Goal: Information Seeking & Learning: Find specific fact

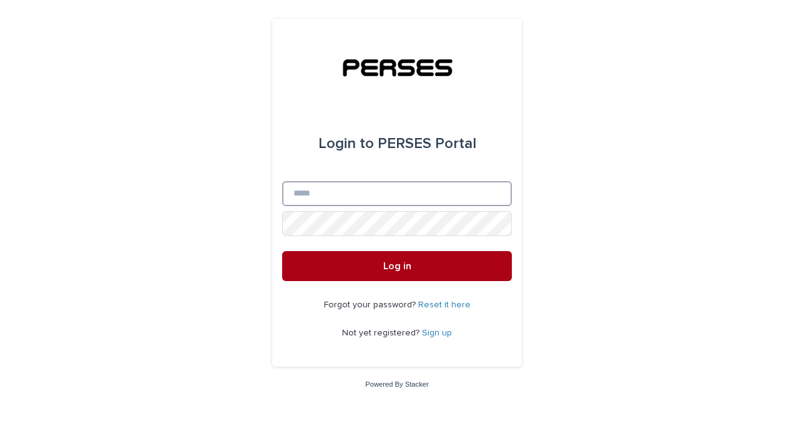
type input "**********"
click at [380, 267] on button "Log in" at bounding box center [397, 266] width 230 height 30
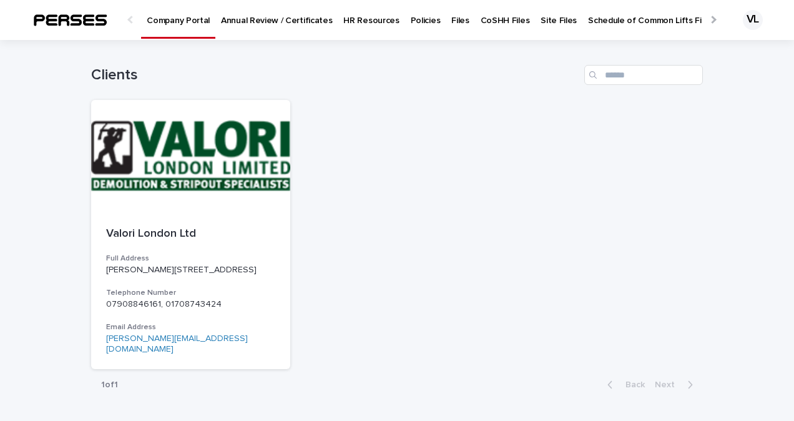
click at [412, 24] on p "Policies" at bounding box center [426, 13] width 30 height 26
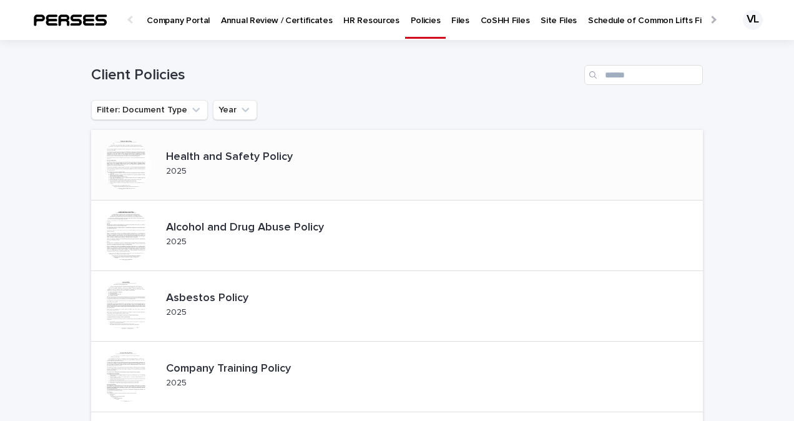
click at [231, 156] on p "Health and Safety Policy" at bounding box center [239, 157] width 147 height 14
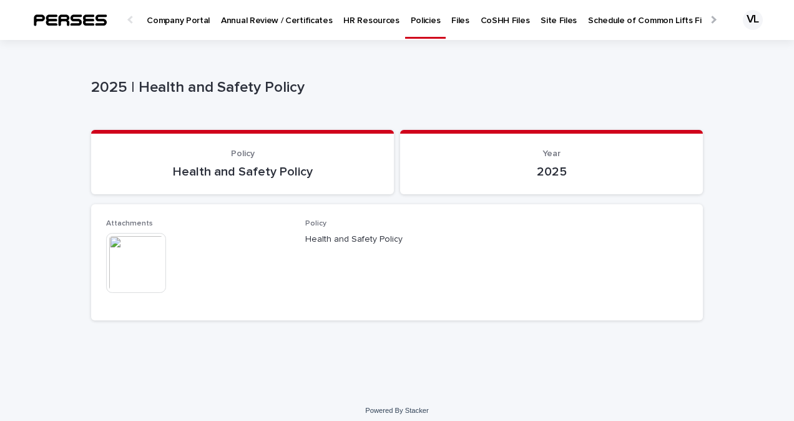
click at [135, 257] on img at bounding box center [136, 263] width 60 height 60
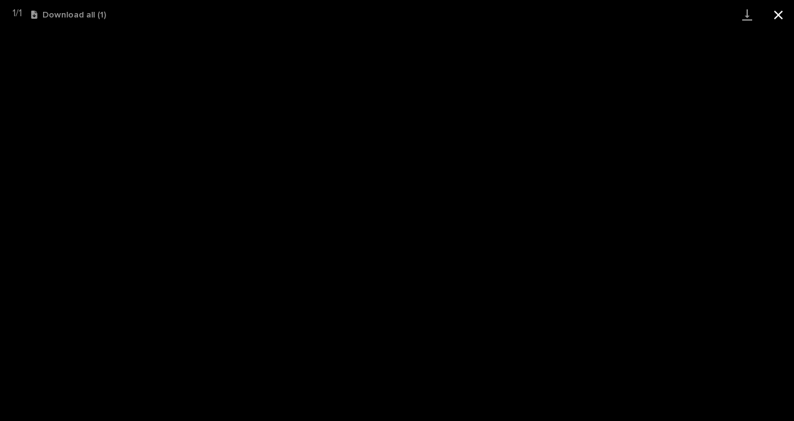
click at [779, 11] on button "Close gallery" at bounding box center [777, 14] width 31 height 29
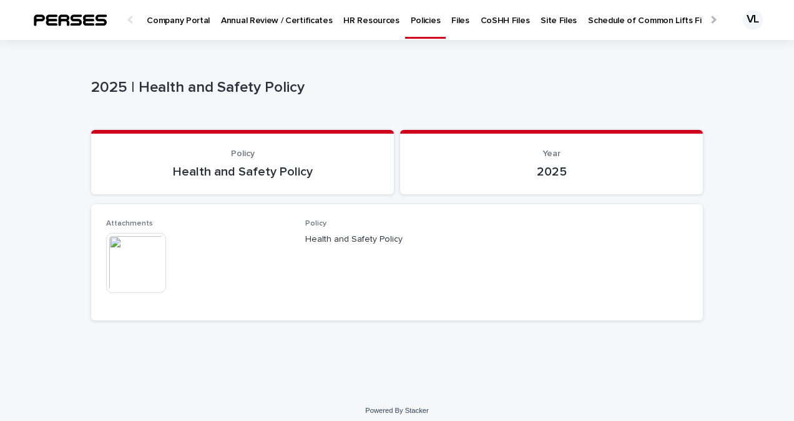
click at [241, 19] on p "Annual Review / Certificates" at bounding box center [276, 13] width 111 height 26
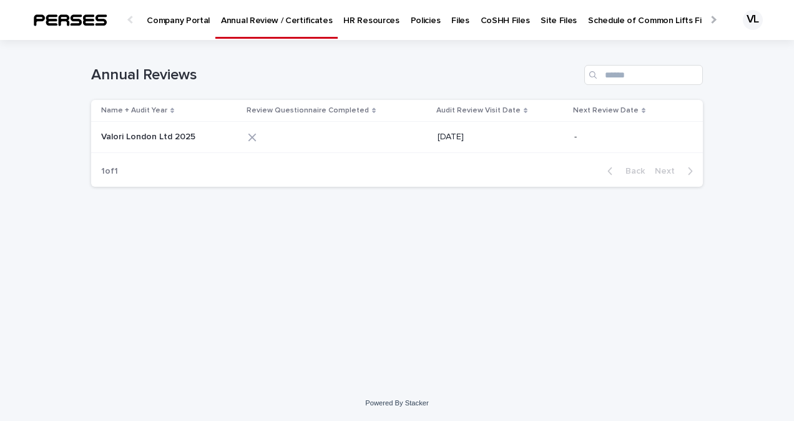
click at [165, 19] on p "Company Portal" at bounding box center [178, 13] width 63 height 26
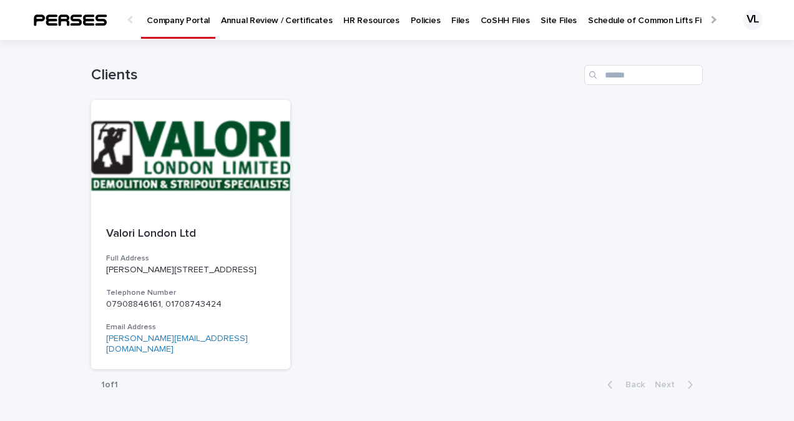
click at [702, 15] on div at bounding box center [712, 19] width 20 height 39
click at [265, 20] on p "Site Files" at bounding box center [283, 13] width 36 height 26
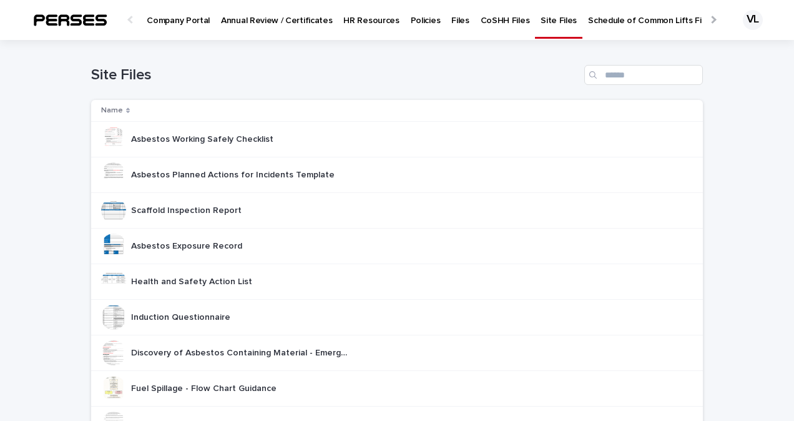
click at [746, 24] on div "VL" at bounding box center [752, 20] width 20 height 20
click at [382, 89] on div "Site Files" at bounding box center [396, 70] width 611 height 60
click at [130, 19] on div at bounding box center [397, 20] width 794 height 40
click at [184, 20] on p "Company Portal" at bounding box center [178, 13] width 63 height 26
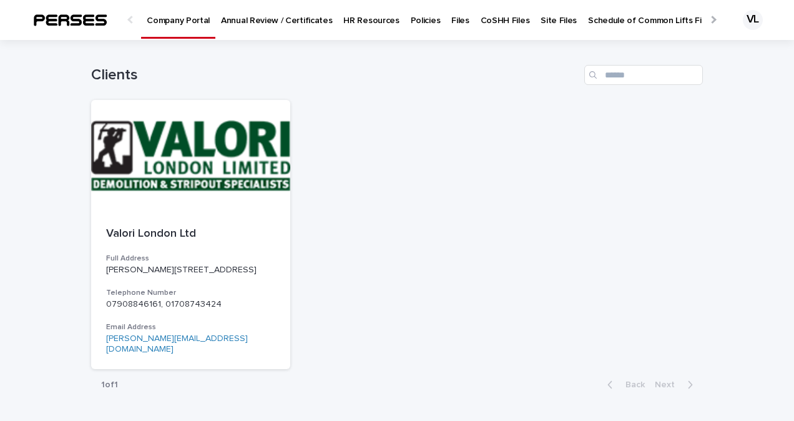
click at [708, 20] on div at bounding box center [712, 20] width 8 height 8
click at [708, 19] on div at bounding box center [712, 20] width 8 height 8
click at [479, 20] on p "PERSES Info Files" at bounding box center [514, 13] width 70 height 26
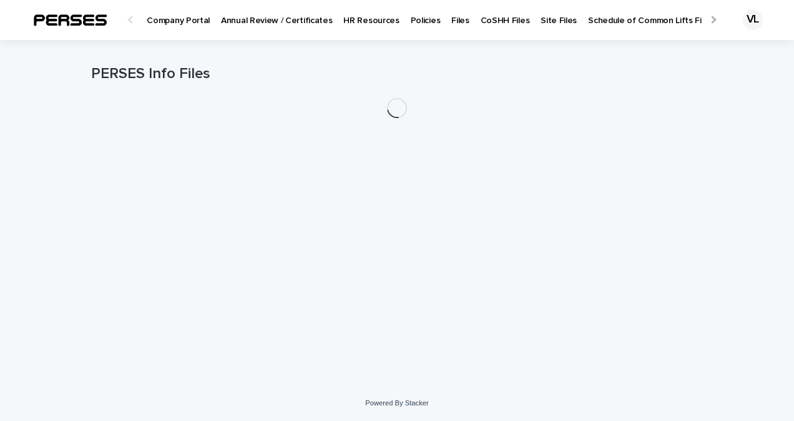
scroll to position [0, 13]
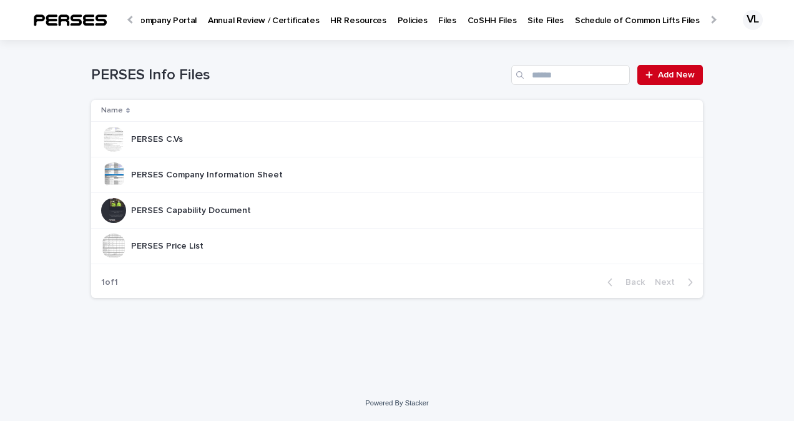
click at [187, 245] on p "PERSES Price List" at bounding box center [168, 244] width 75 height 13
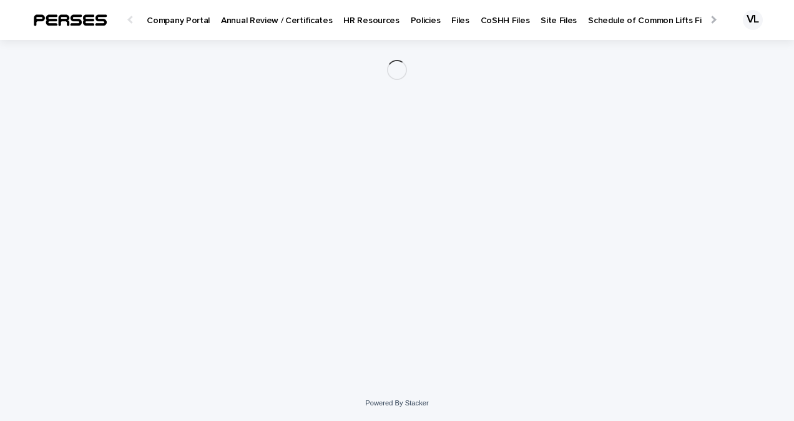
scroll to position [0, 13]
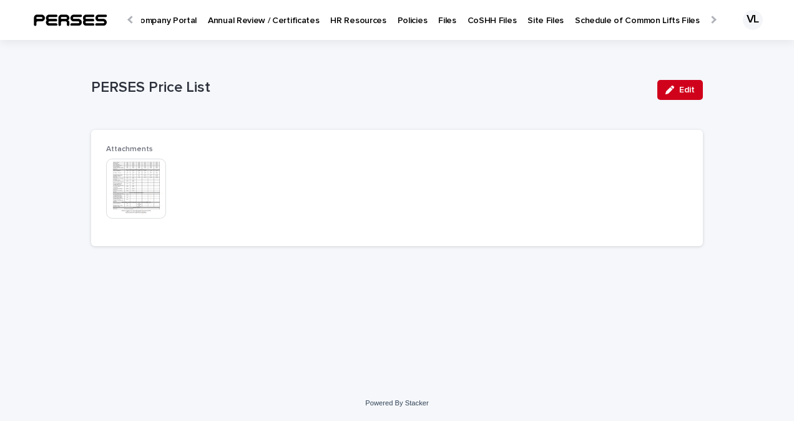
click at [130, 190] on img at bounding box center [136, 188] width 60 height 60
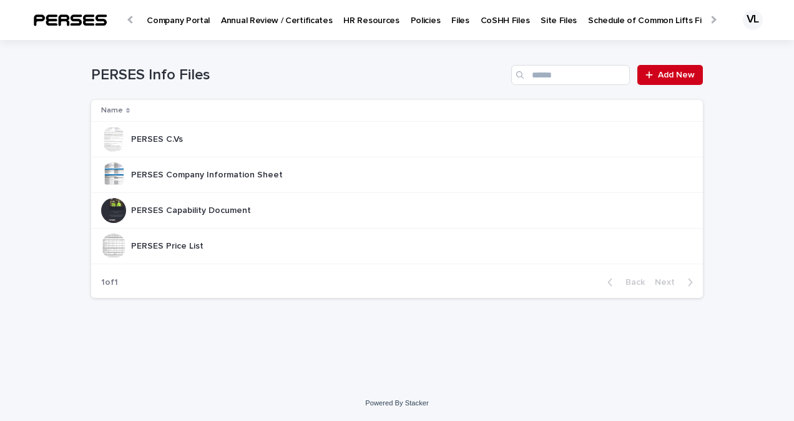
scroll to position [0, 13]
click at [178, 173] on p "PERSES Company Information Sheet" at bounding box center [208, 173] width 154 height 13
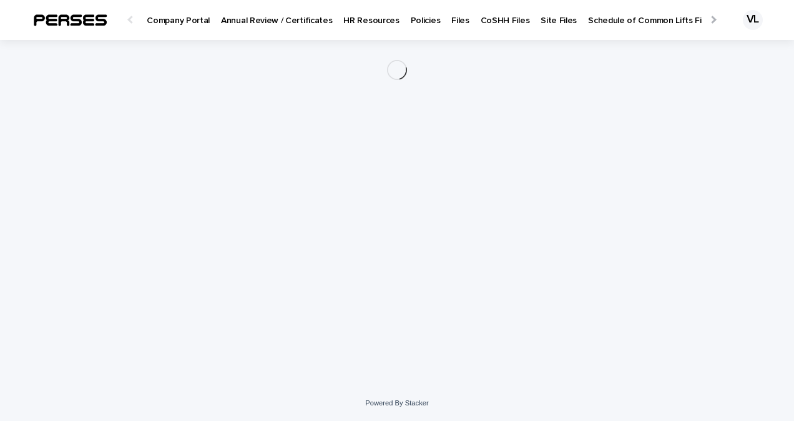
scroll to position [0, 13]
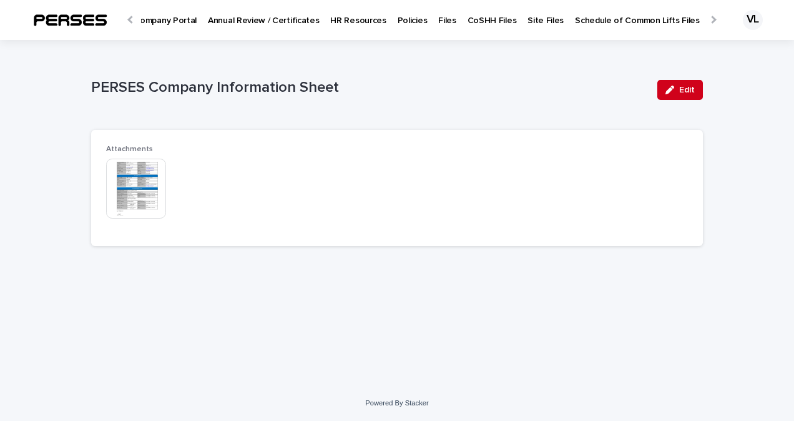
click at [134, 188] on img at bounding box center [136, 188] width 60 height 60
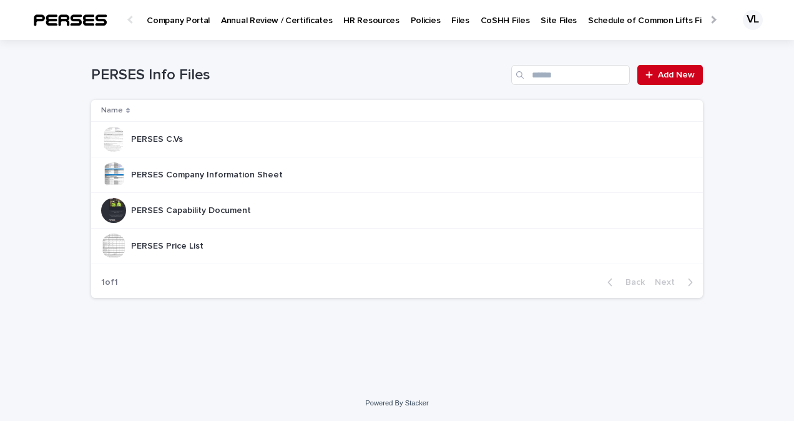
scroll to position [0, 13]
click at [172, 137] on p "PERSES C.Vs" at bounding box center [158, 138] width 54 height 13
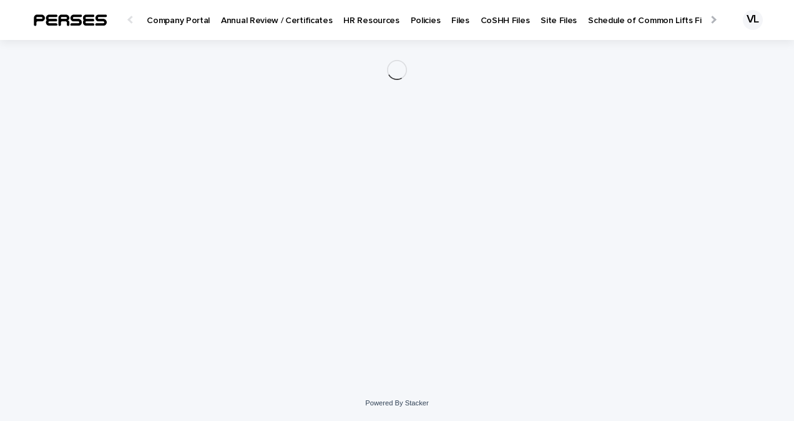
scroll to position [0, 13]
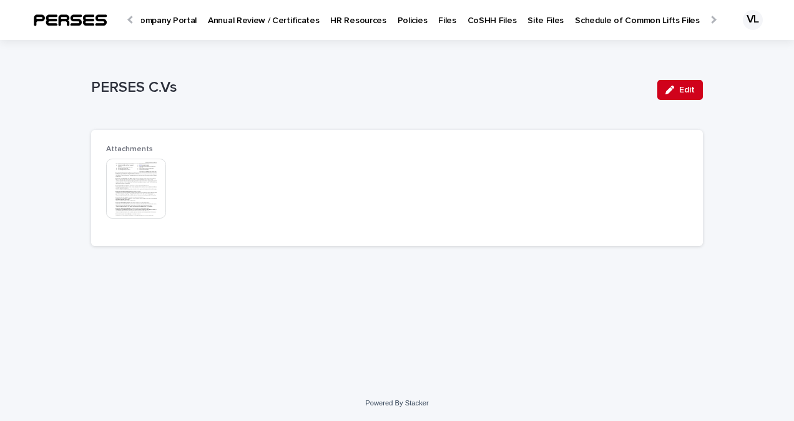
click at [132, 192] on img at bounding box center [136, 188] width 60 height 60
